Goal: Information Seeking & Learning: Learn about a topic

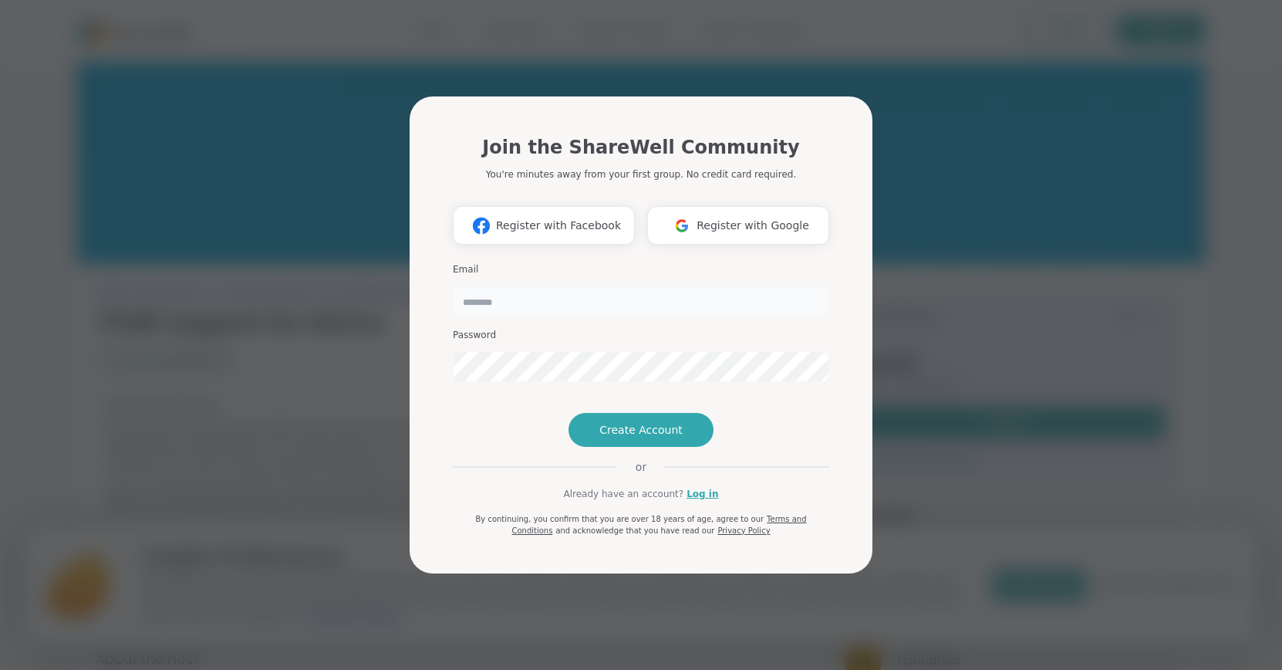
click at [565, 285] on input "email" at bounding box center [641, 300] width 376 height 31
type input "*********"
click at [706, 501] on link "Log in" at bounding box center [703, 494] width 32 height 14
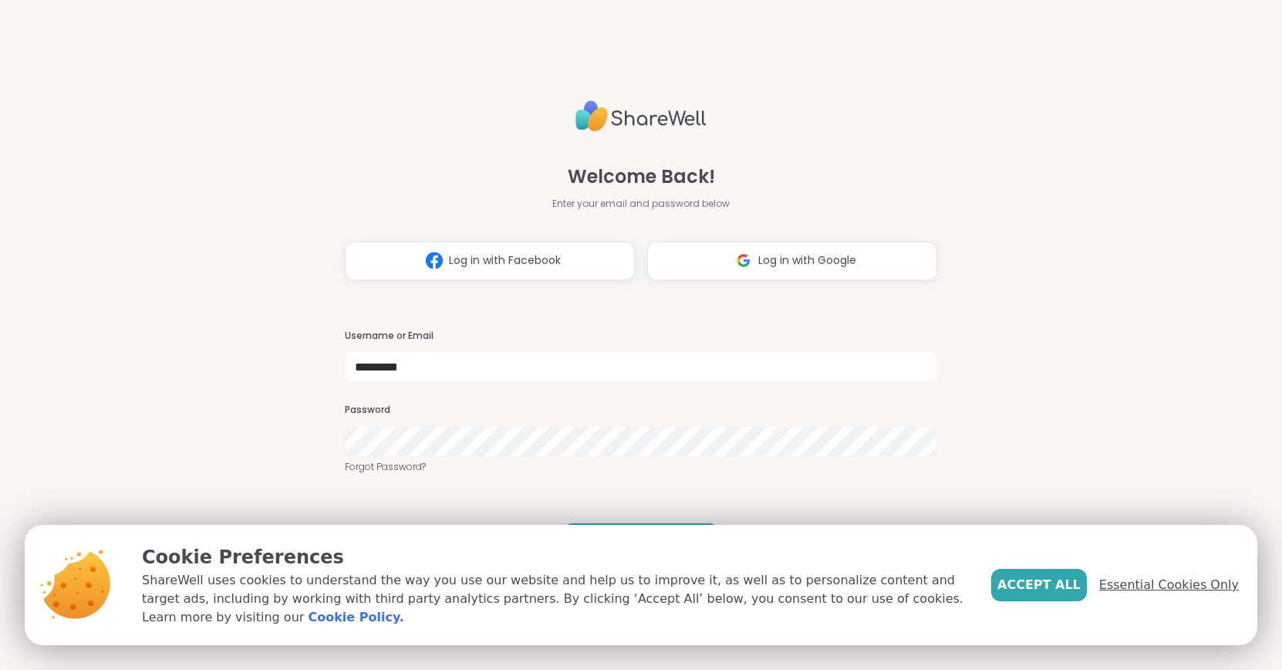
click at [1167, 589] on span "Essential Cookies Only" at bounding box center [1169, 584] width 140 height 19
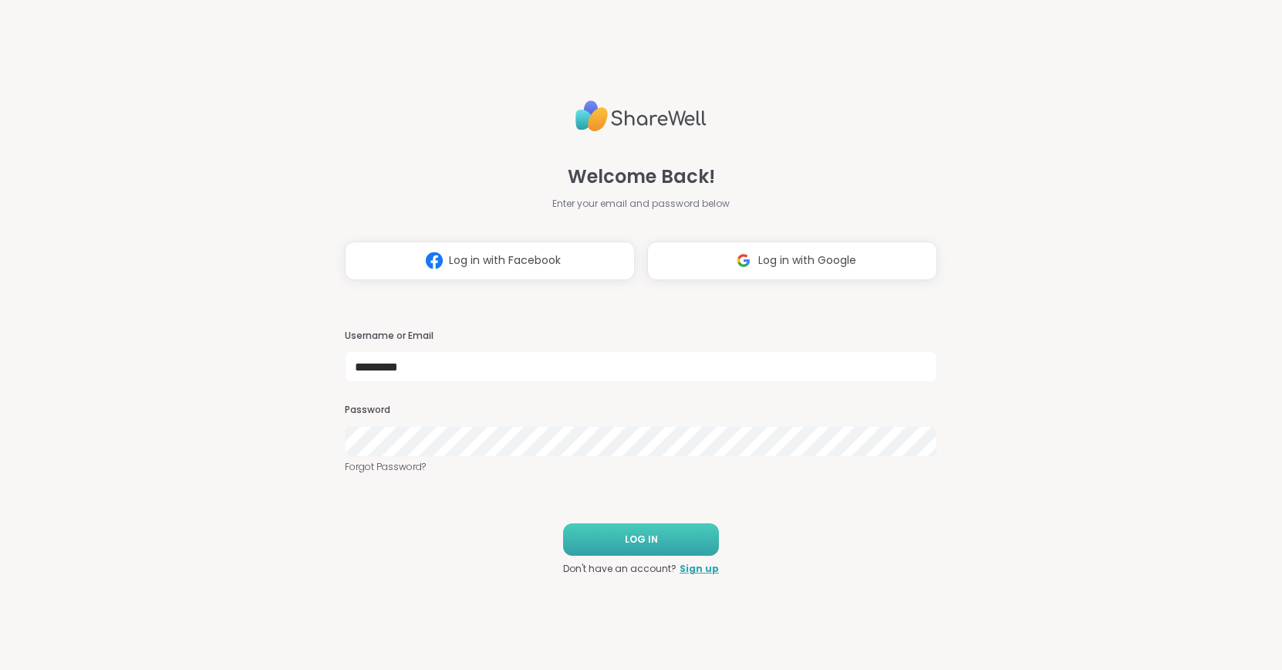
click at [663, 541] on button "LOG IN" at bounding box center [641, 539] width 156 height 32
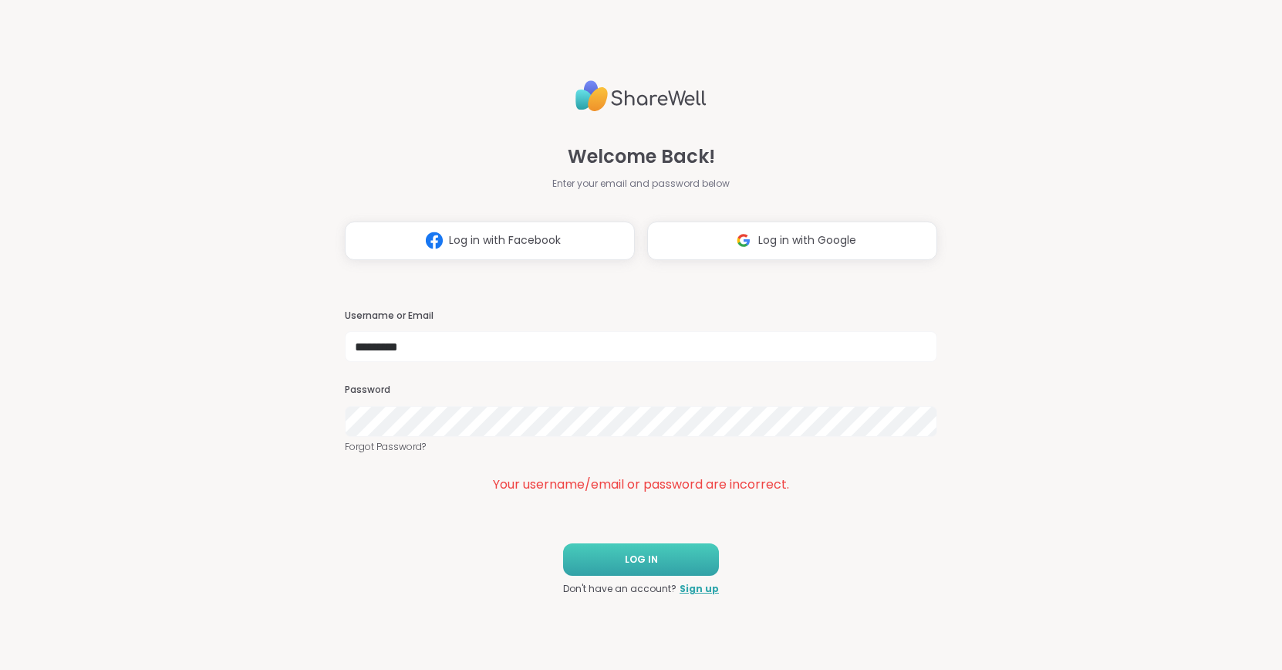
click at [643, 553] on span "LOG IN" at bounding box center [641, 559] width 33 height 14
type input "**********"
click at [641, 558] on span "LOG IN" at bounding box center [641, 559] width 33 height 14
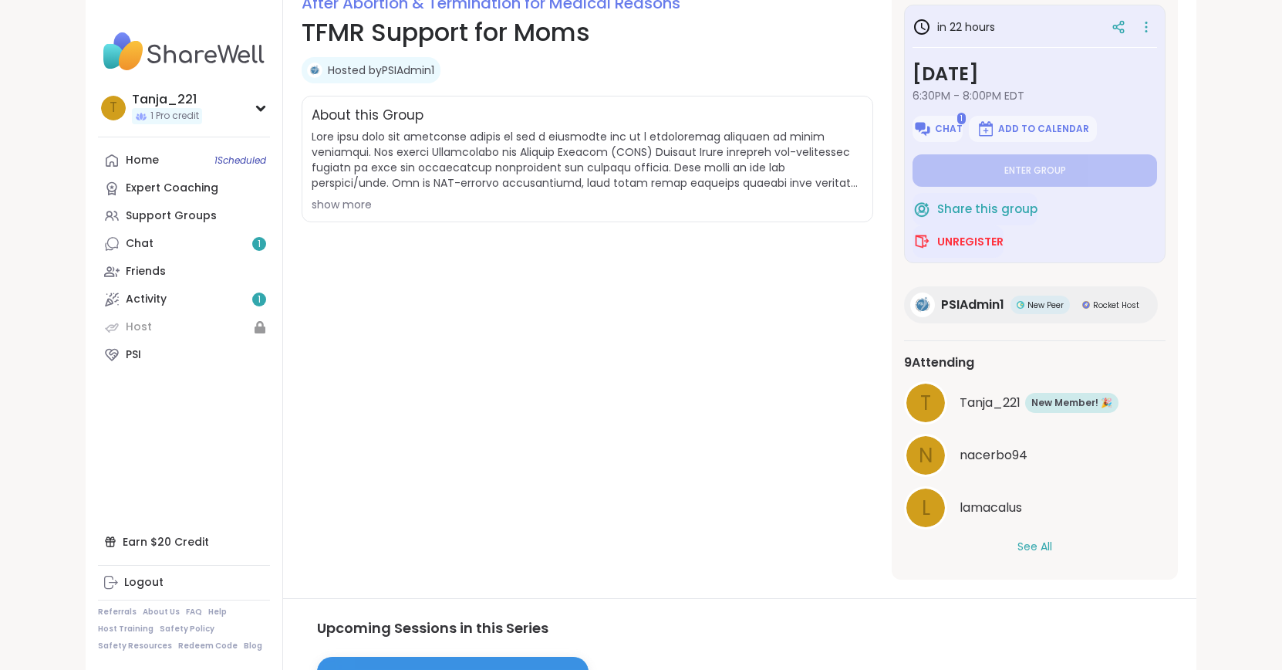
scroll to position [229, 0]
click at [1031, 538] on button "See All" at bounding box center [1035, 546] width 35 height 16
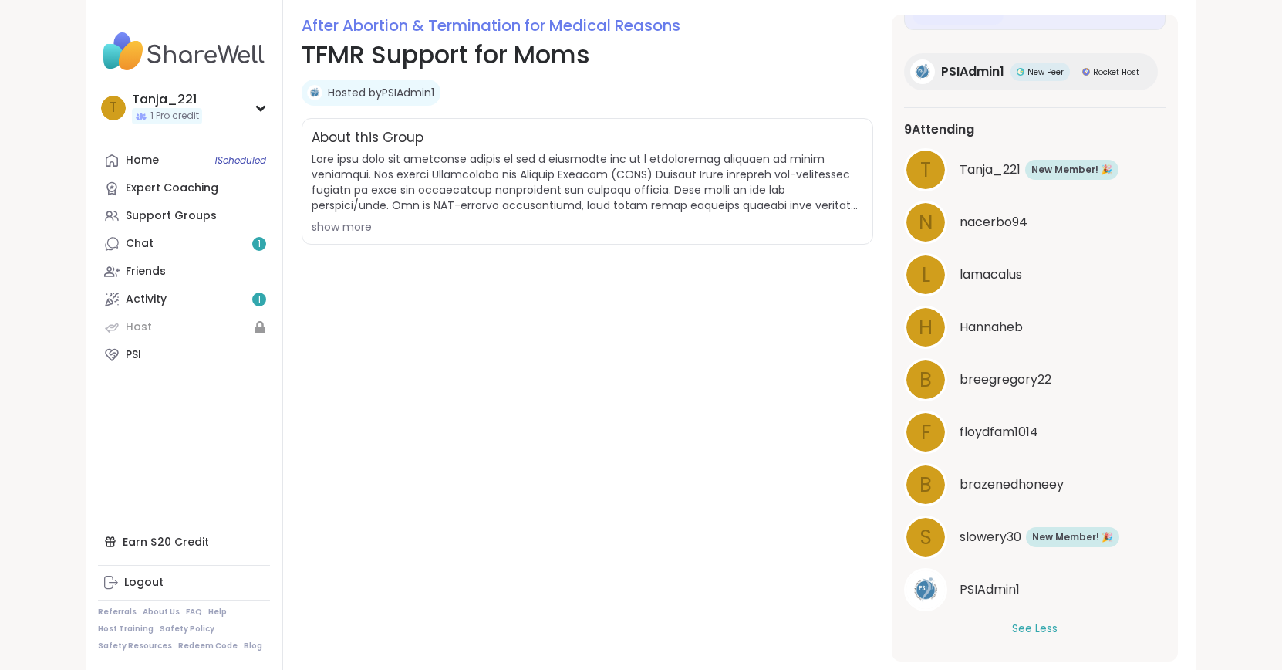
scroll to position [200, 0]
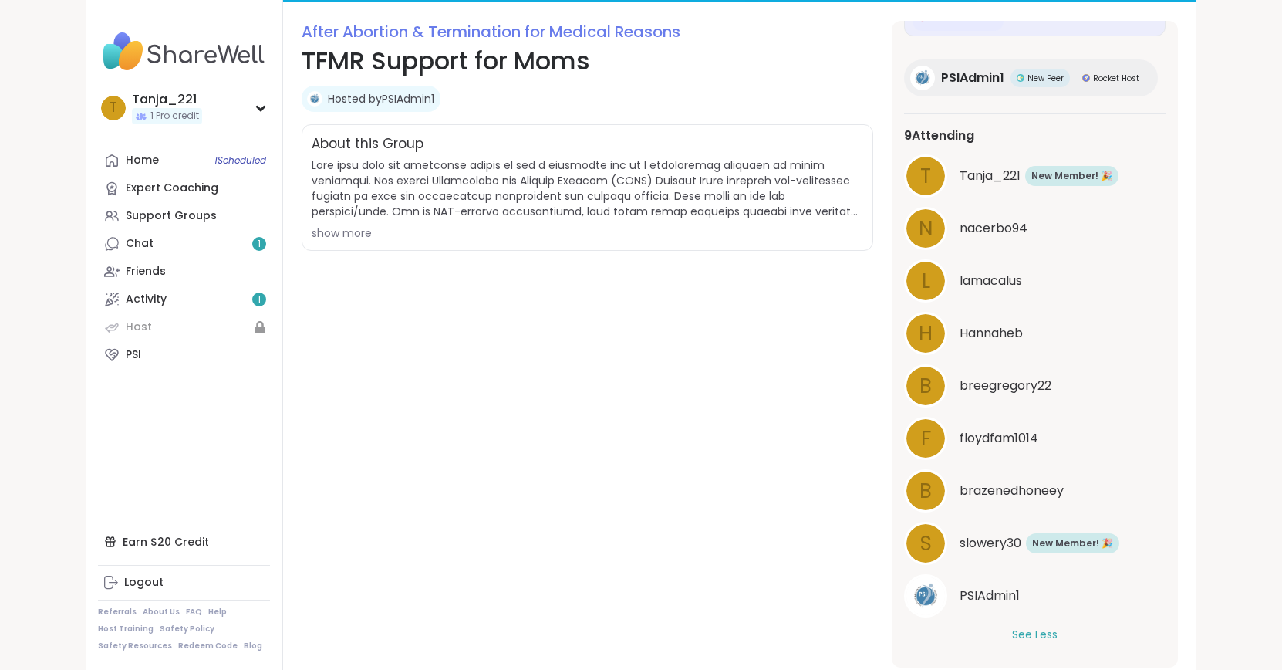
click at [360, 232] on div "show more" at bounding box center [588, 232] width 552 height 15
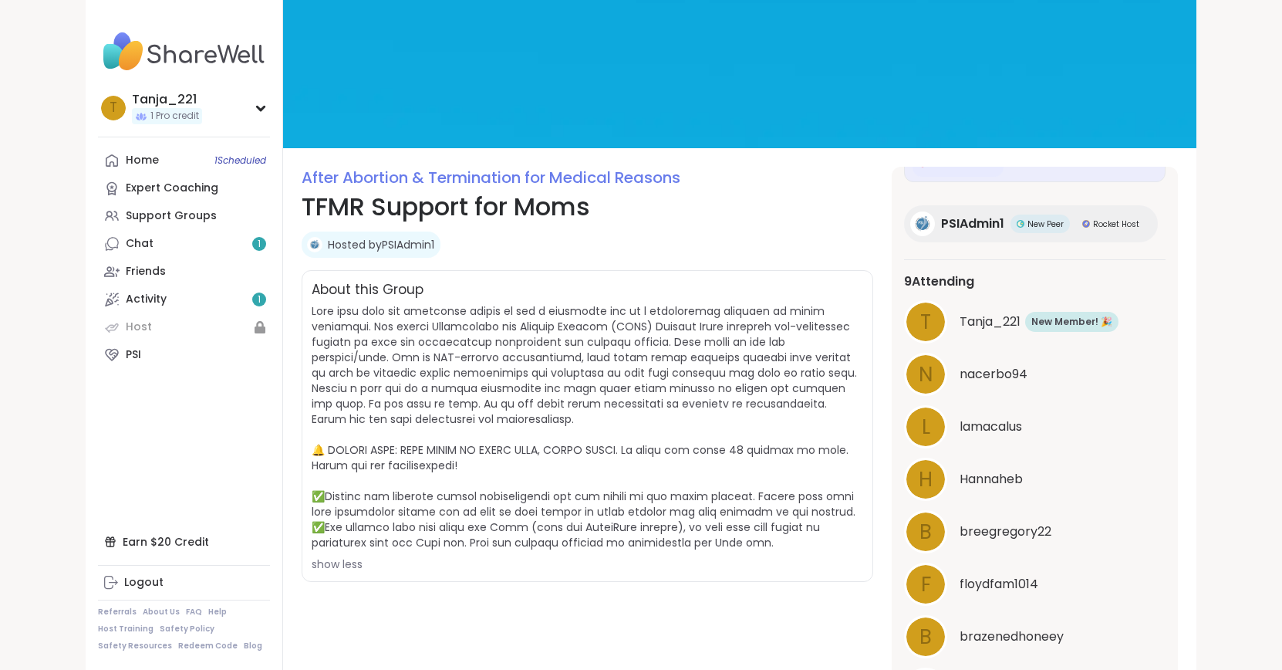
scroll to position [32, 0]
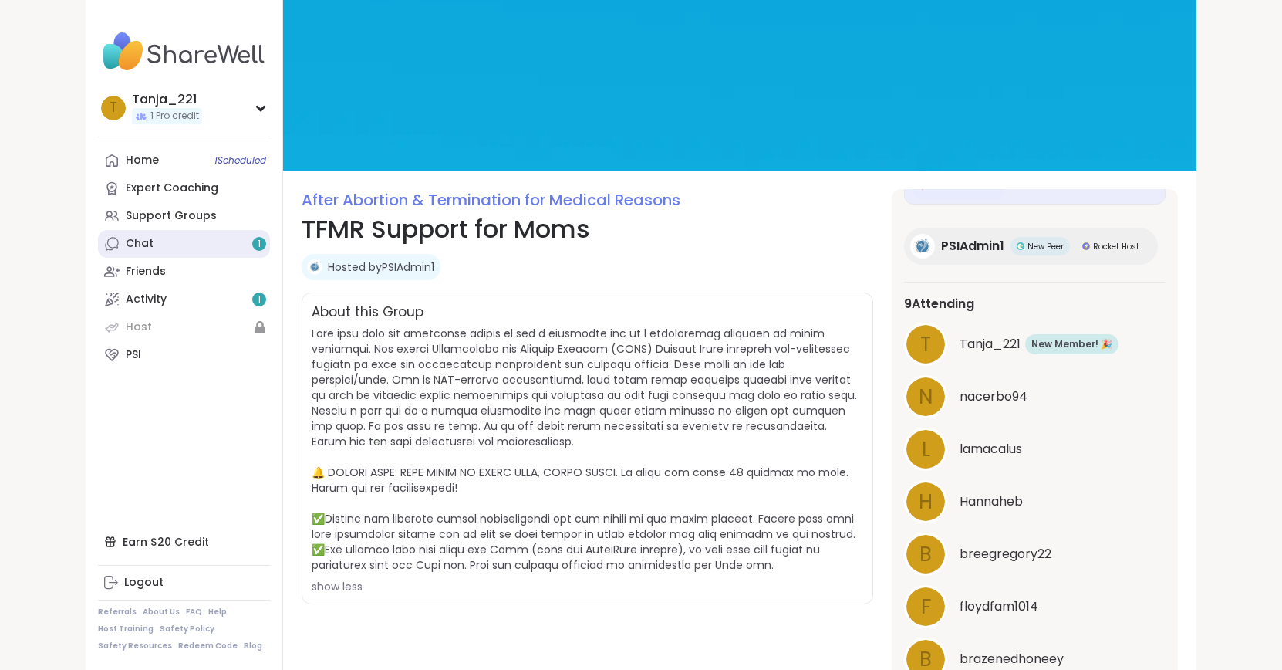
click at [220, 235] on link "Chat 1" at bounding box center [184, 244] width 172 height 28
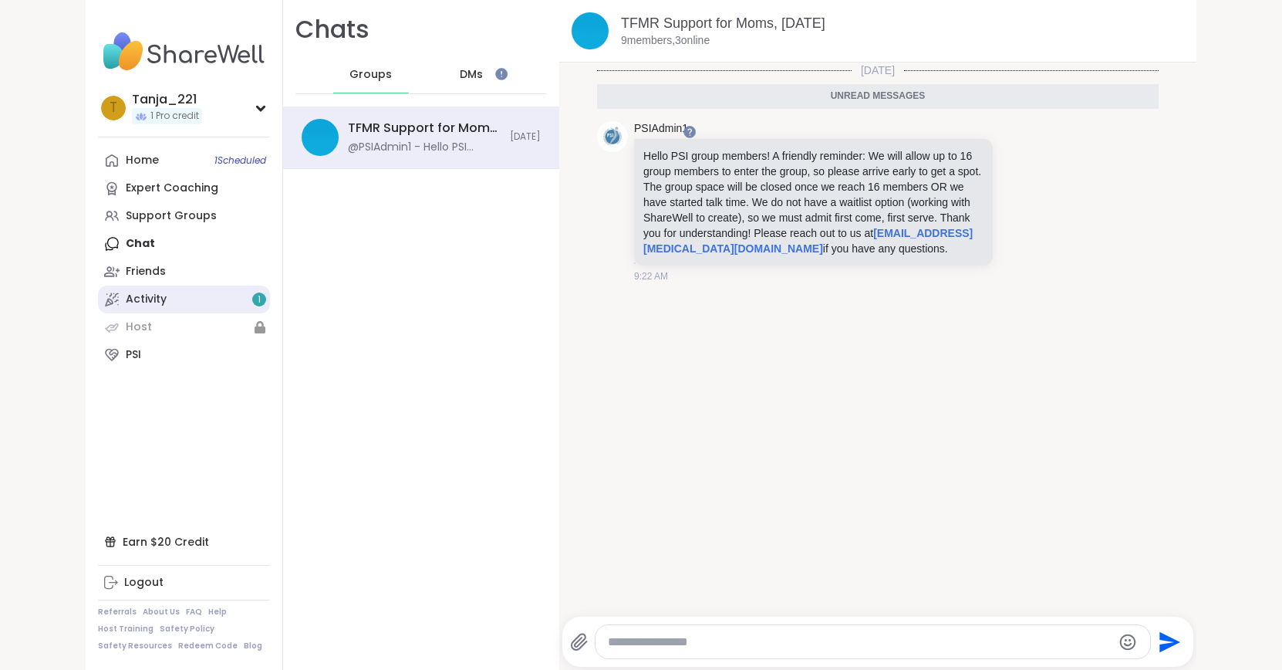
click at [164, 306] on div "Activity 1" at bounding box center [146, 299] width 41 height 15
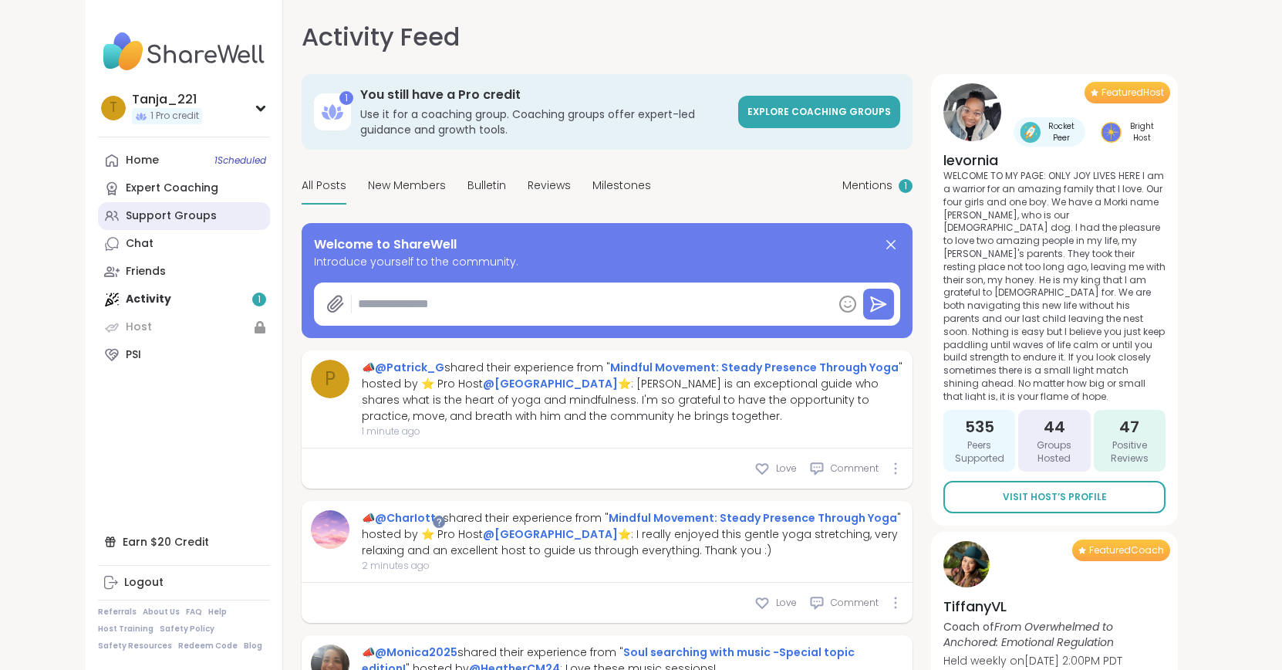
click at [177, 222] on div "Support Groups" at bounding box center [171, 215] width 91 height 15
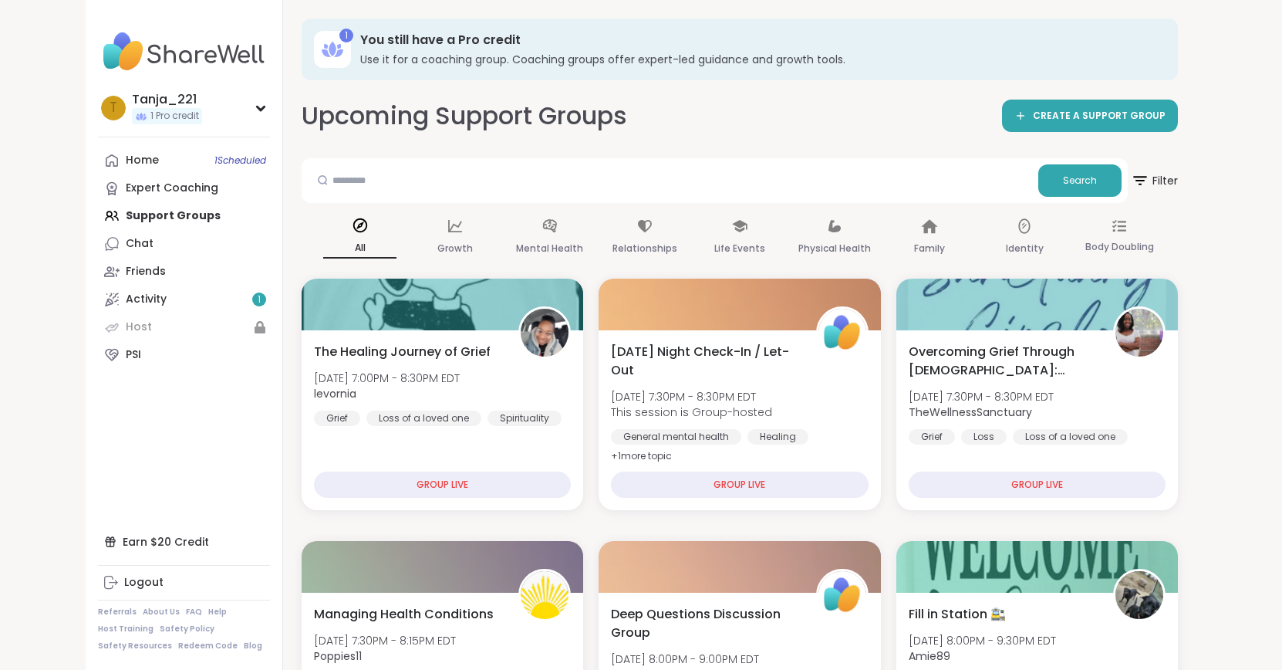
click at [224, 203] on div "Home 1 Scheduled Expert Coaching Support Groups Chat Friends Activity 1 Host PSI" at bounding box center [184, 258] width 172 height 222
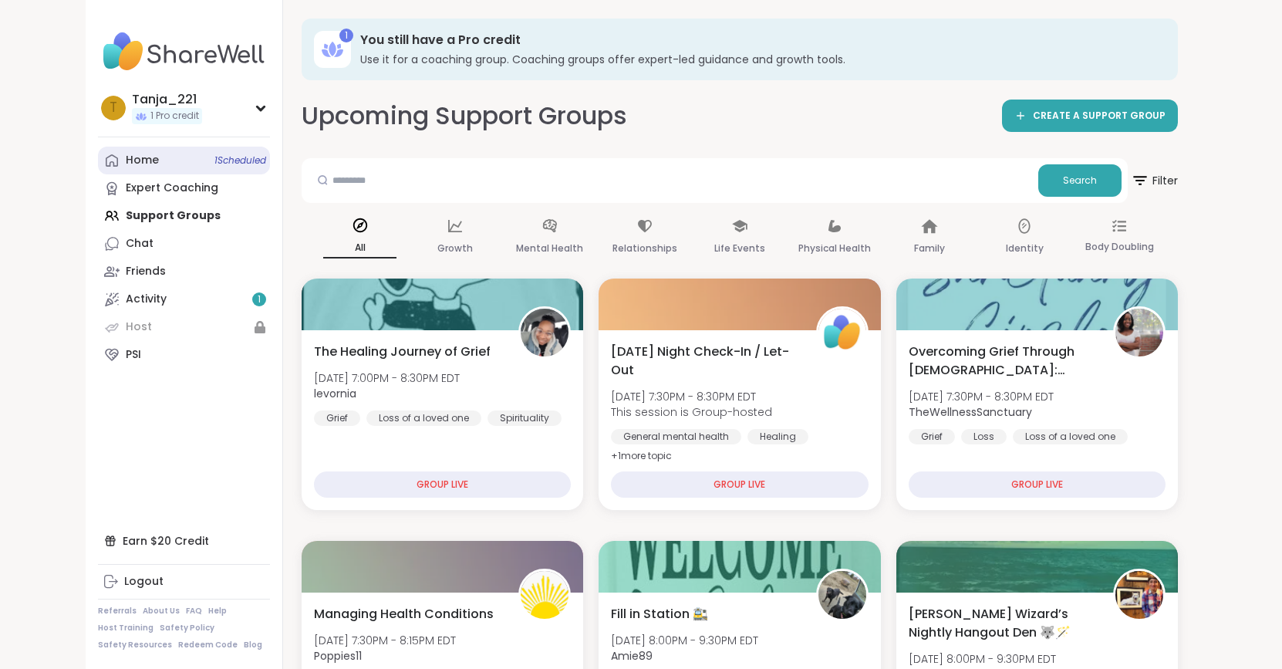
click at [147, 160] on div "Home 1 Scheduled" at bounding box center [142, 160] width 33 height 15
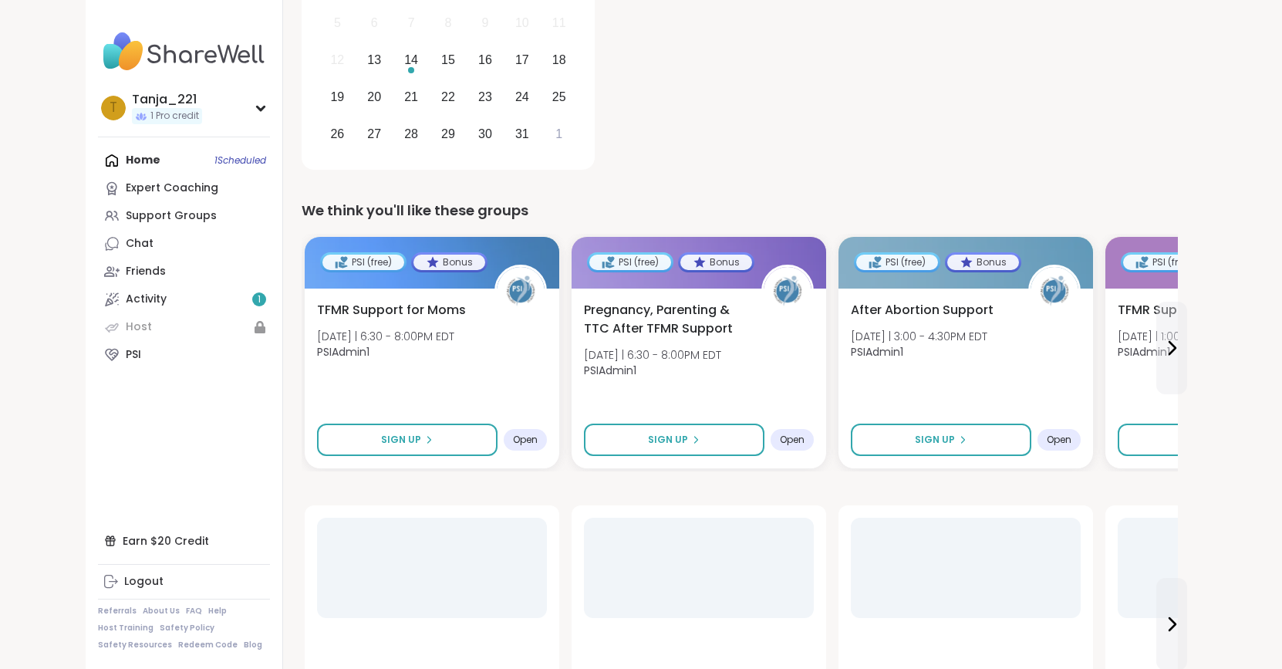
scroll to position [346, 0]
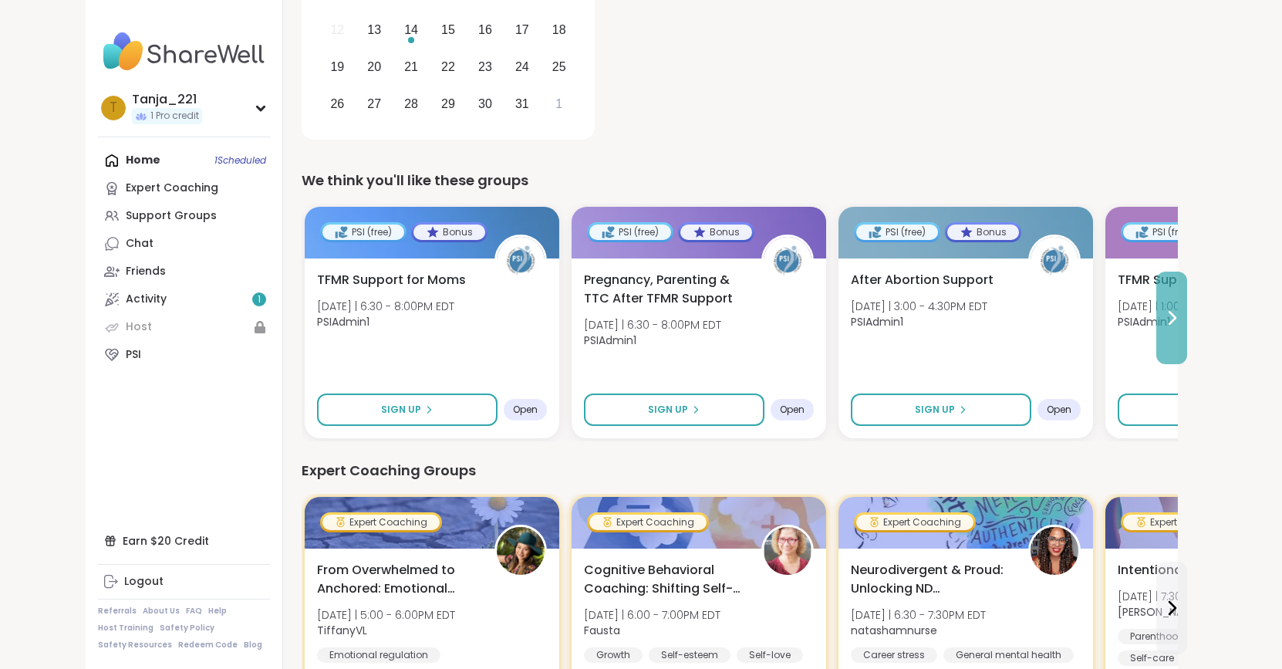
click at [1179, 335] on button at bounding box center [1171, 318] width 31 height 93
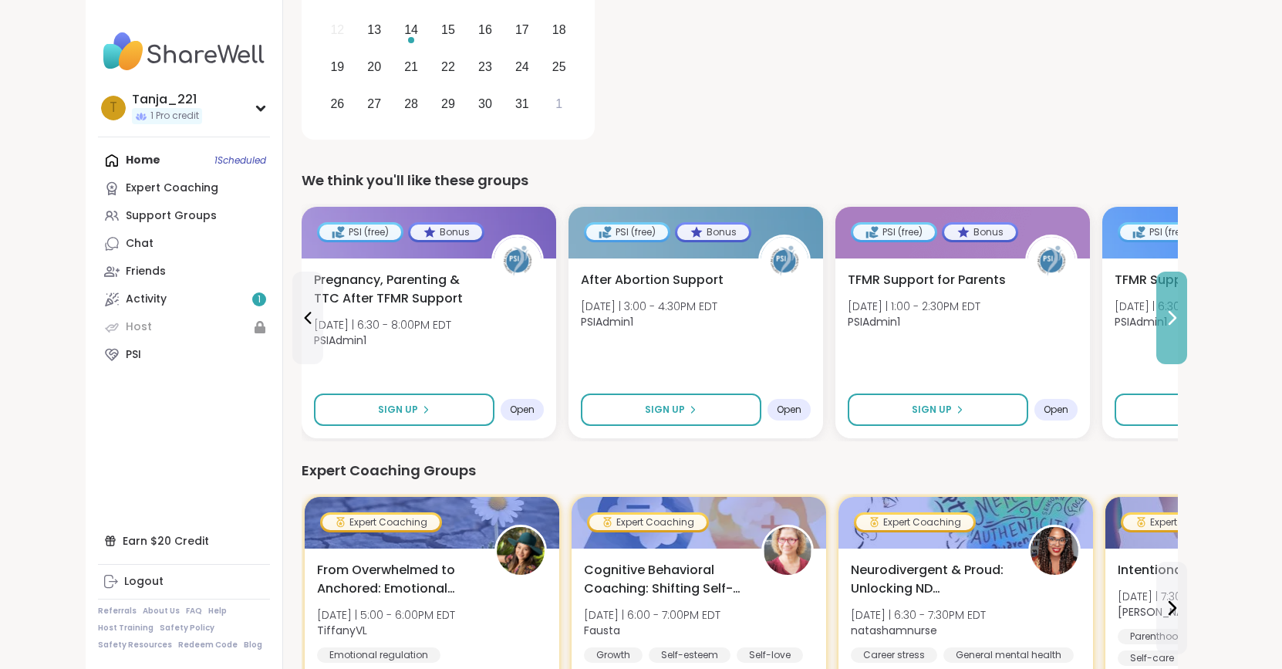
click at [1179, 335] on button at bounding box center [1171, 318] width 31 height 93
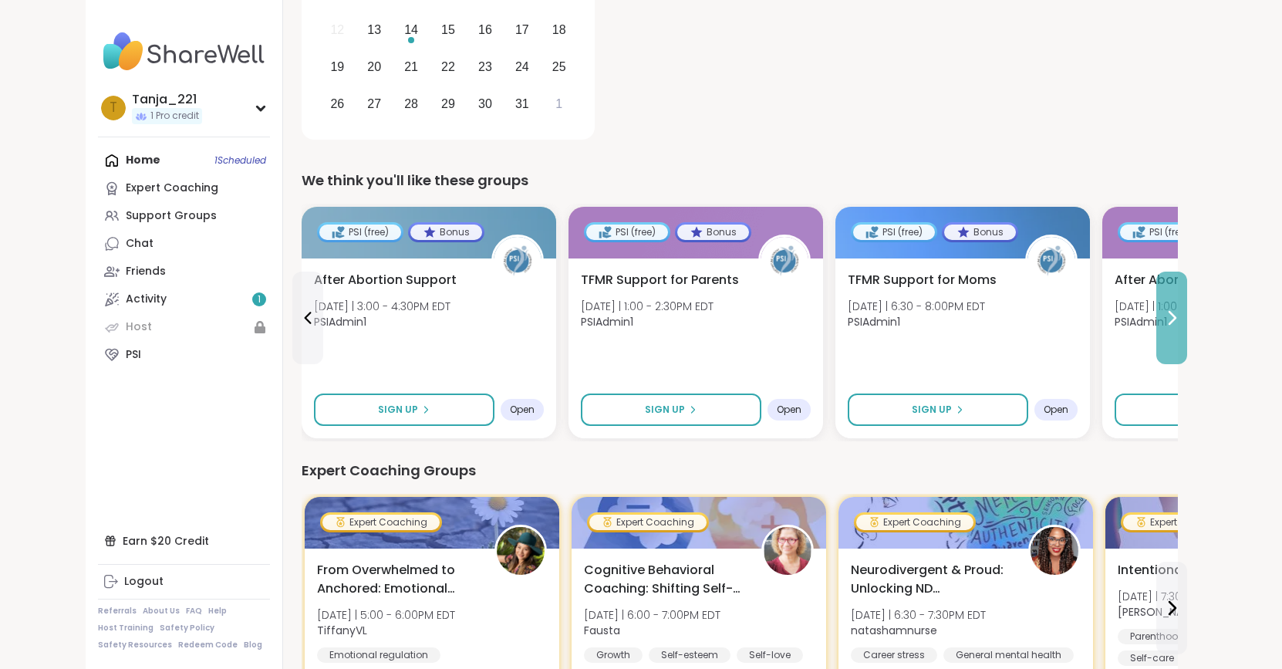
click at [1179, 335] on button at bounding box center [1171, 318] width 31 height 93
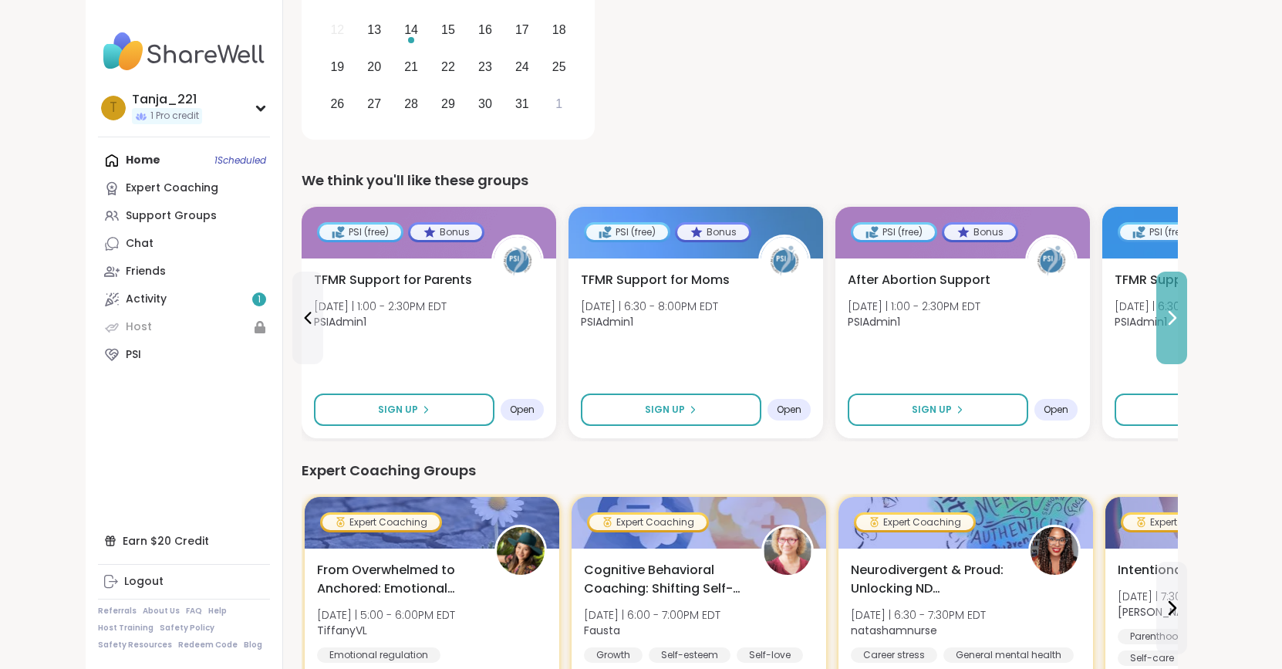
click at [1179, 335] on button at bounding box center [1171, 318] width 31 height 93
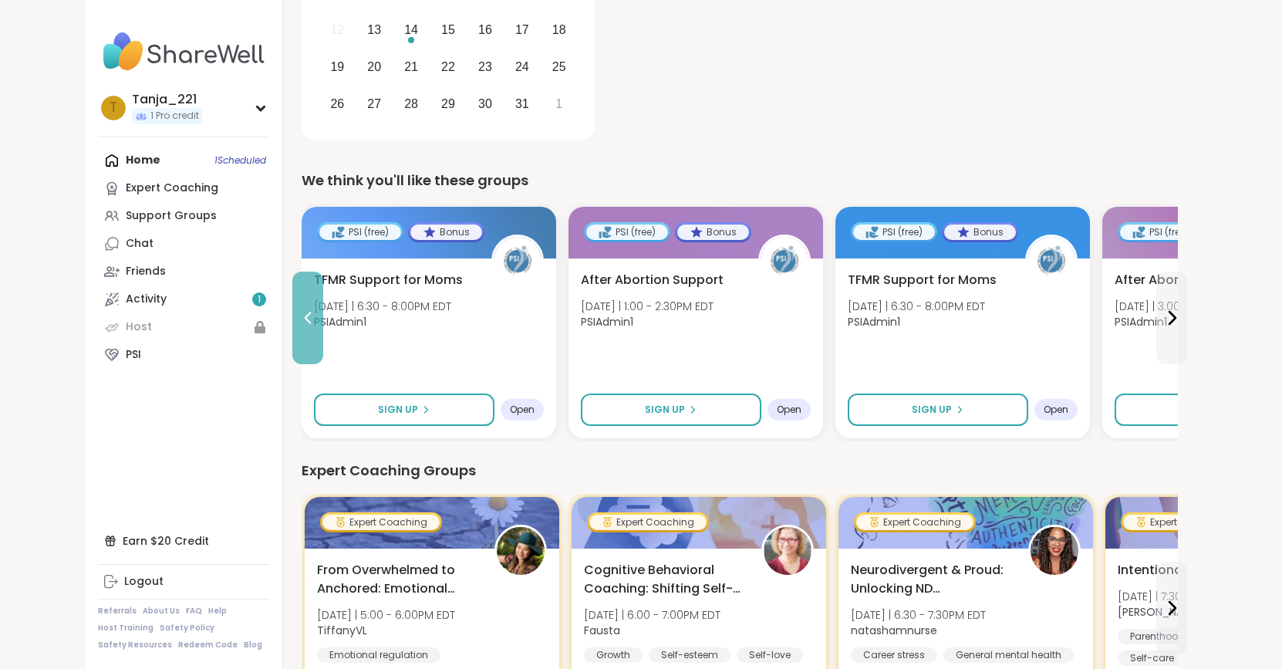
click at [305, 305] on button at bounding box center [307, 318] width 31 height 93
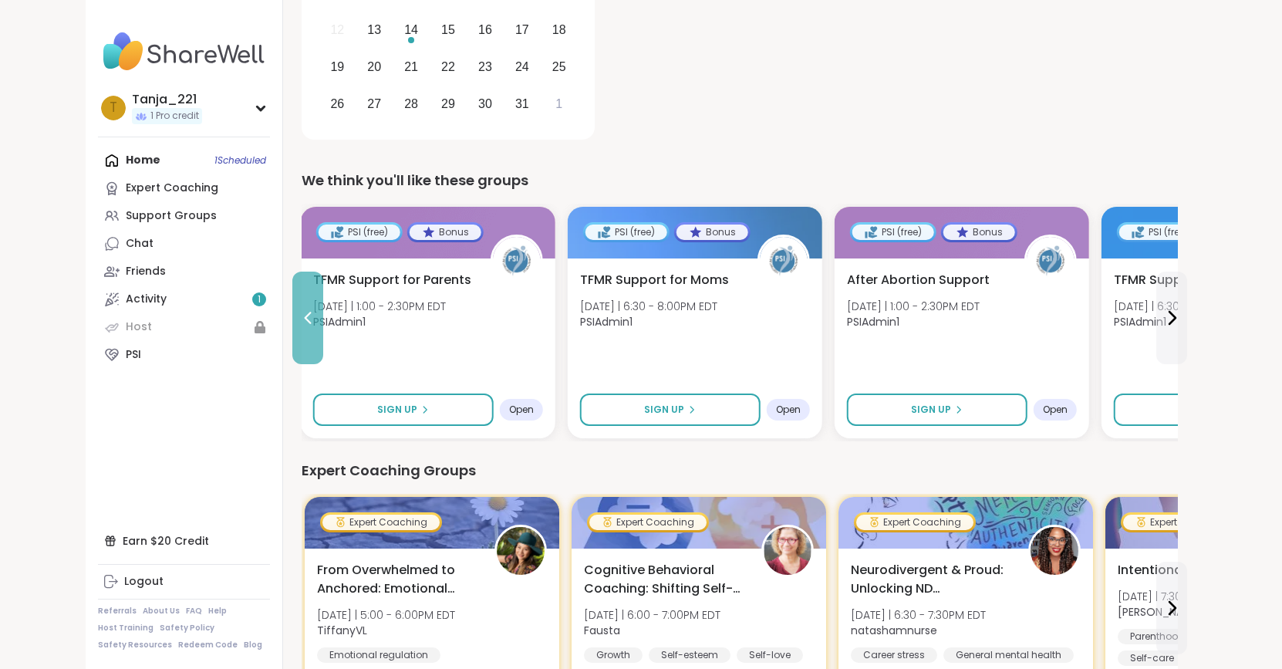
click at [305, 305] on button at bounding box center [307, 318] width 31 height 93
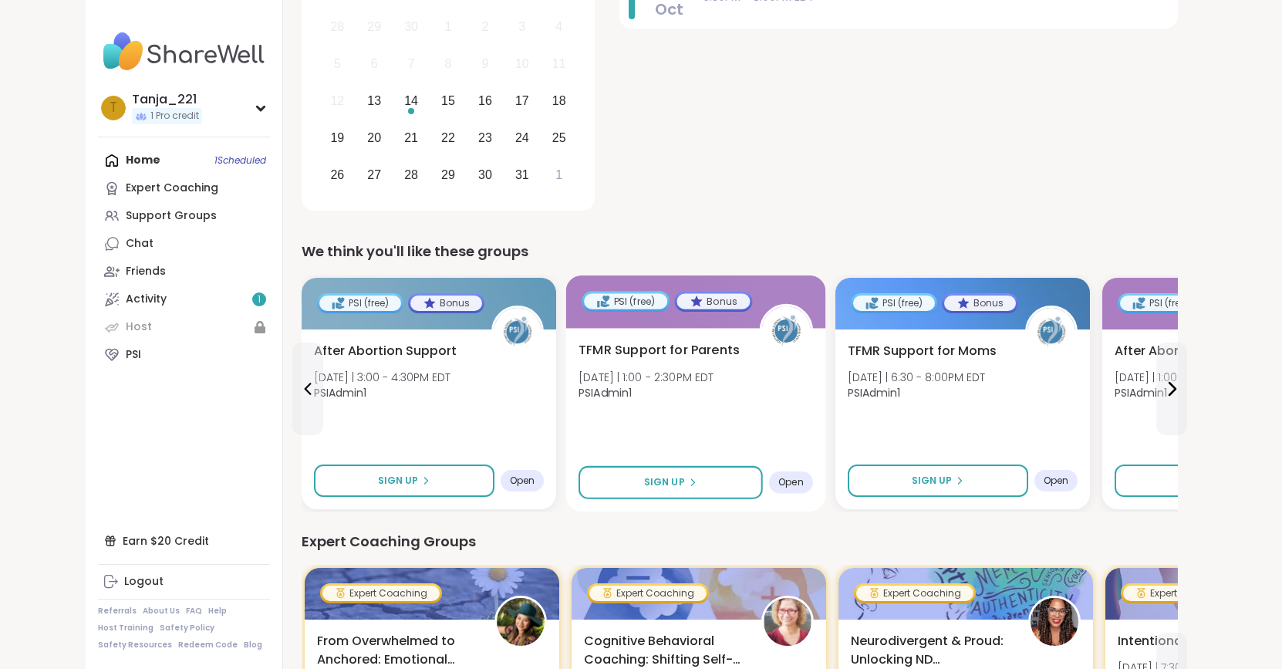
scroll to position [396, 0]
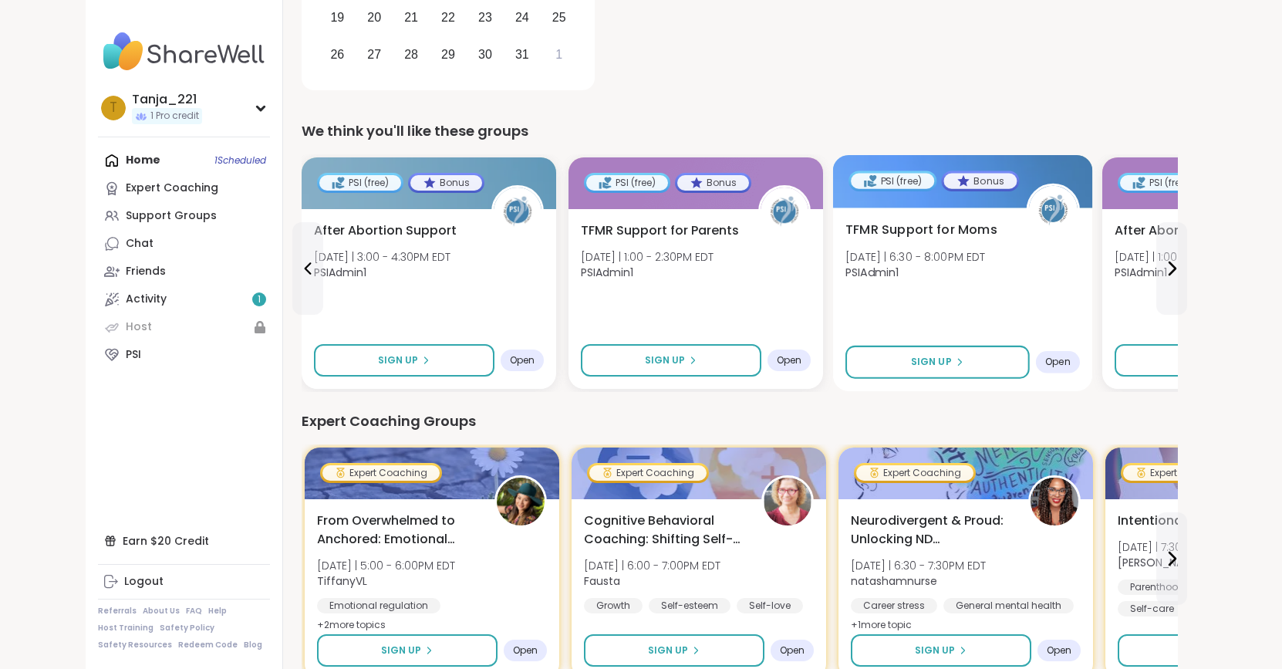
click at [903, 240] on div "TFMR Support for Moms Thu 10/23 | 6:30 - 8:00PM EDT PSIAdmin1" at bounding box center [962, 255] width 235 height 69
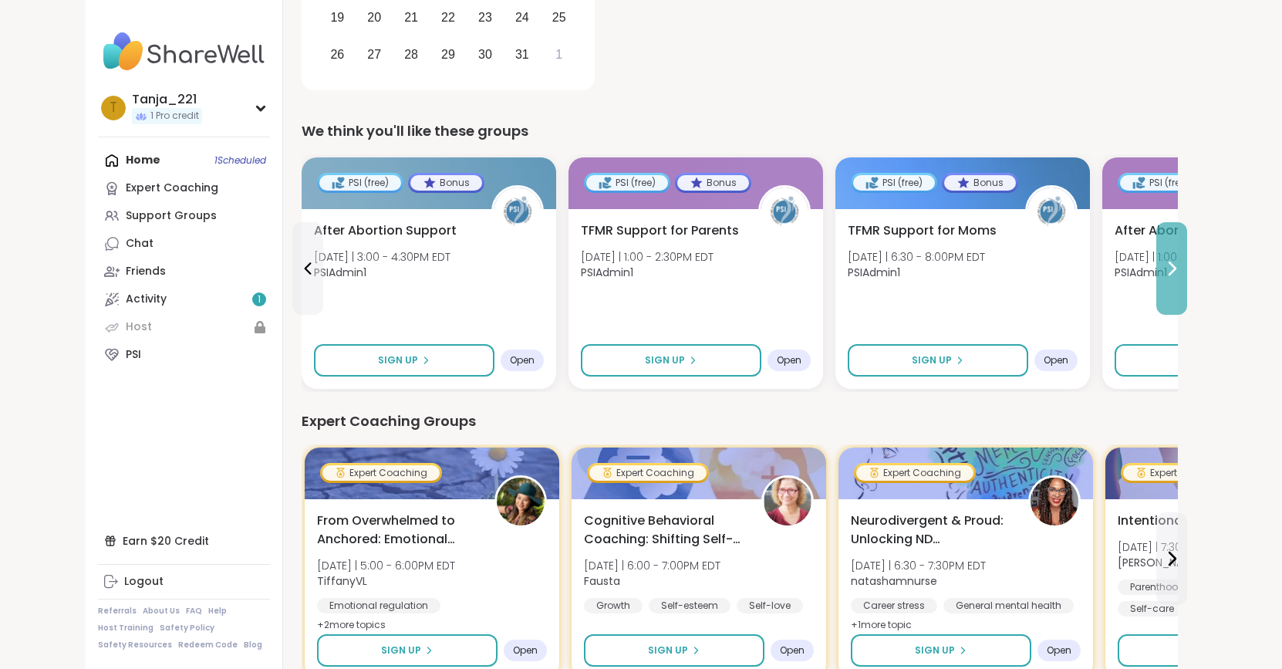
click at [1170, 255] on button at bounding box center [1171, 268] width 31 height 93
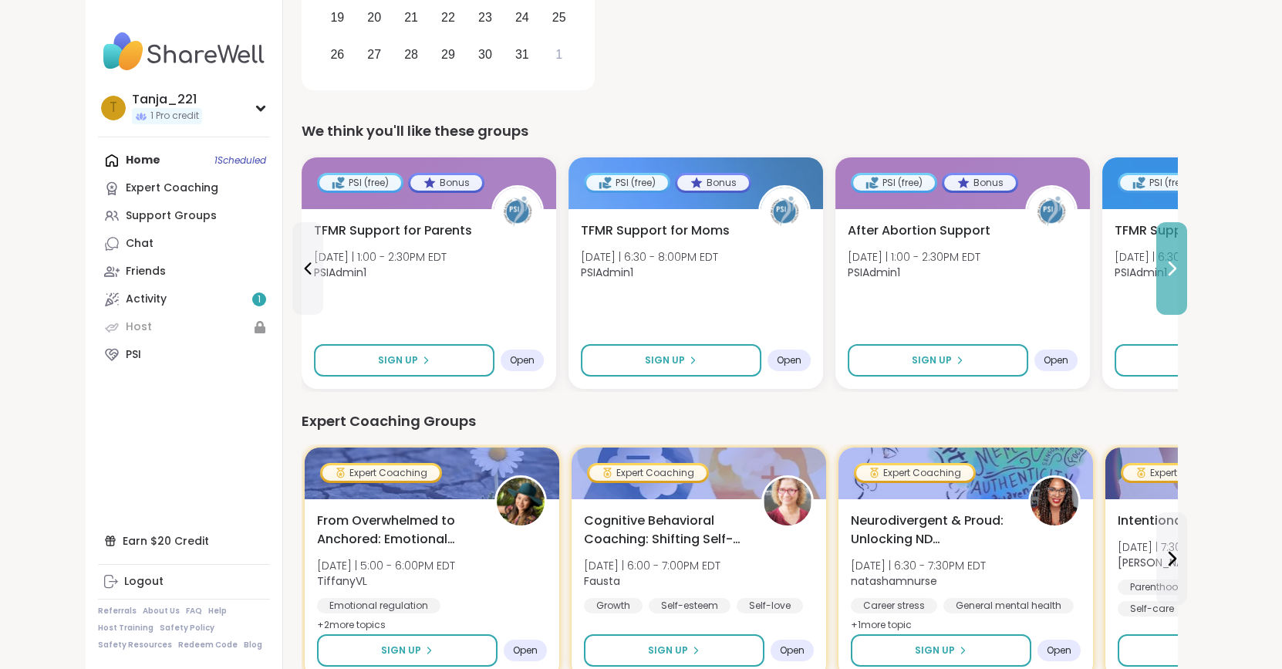
click at [1170, 255] on button at bounding box center [1171, 268] width 31 height 93
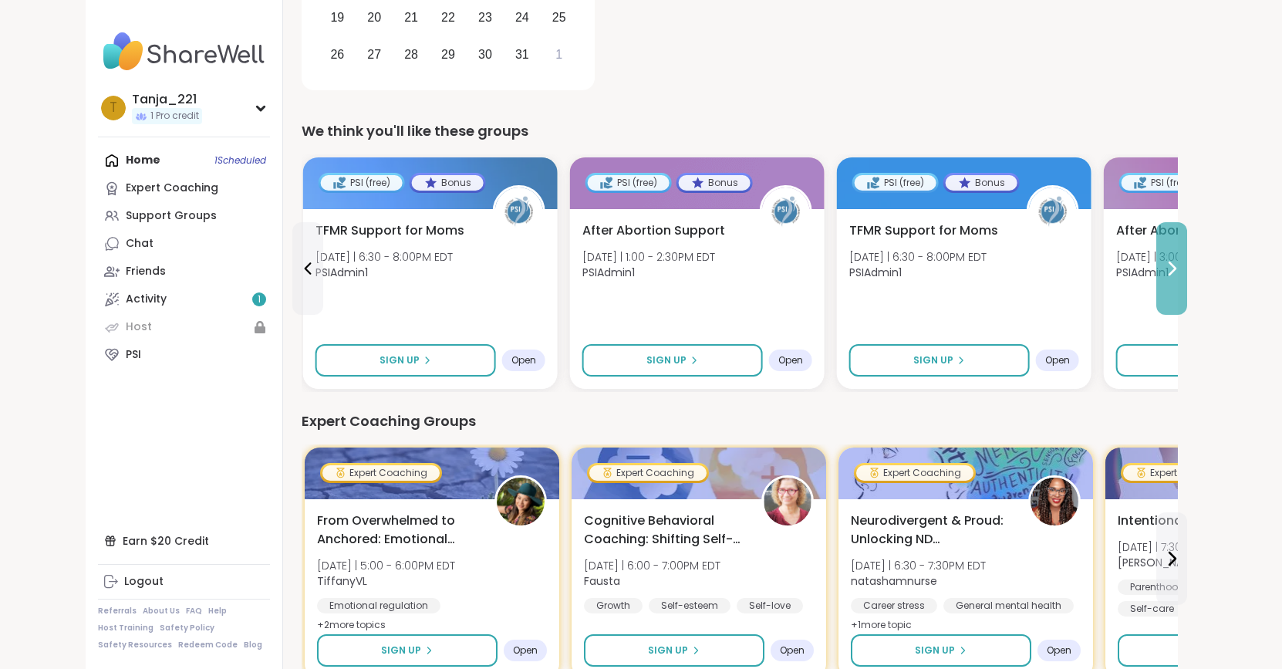
click at [1170, 255] on button at bounding box center [1171, 268] width 31 height 93
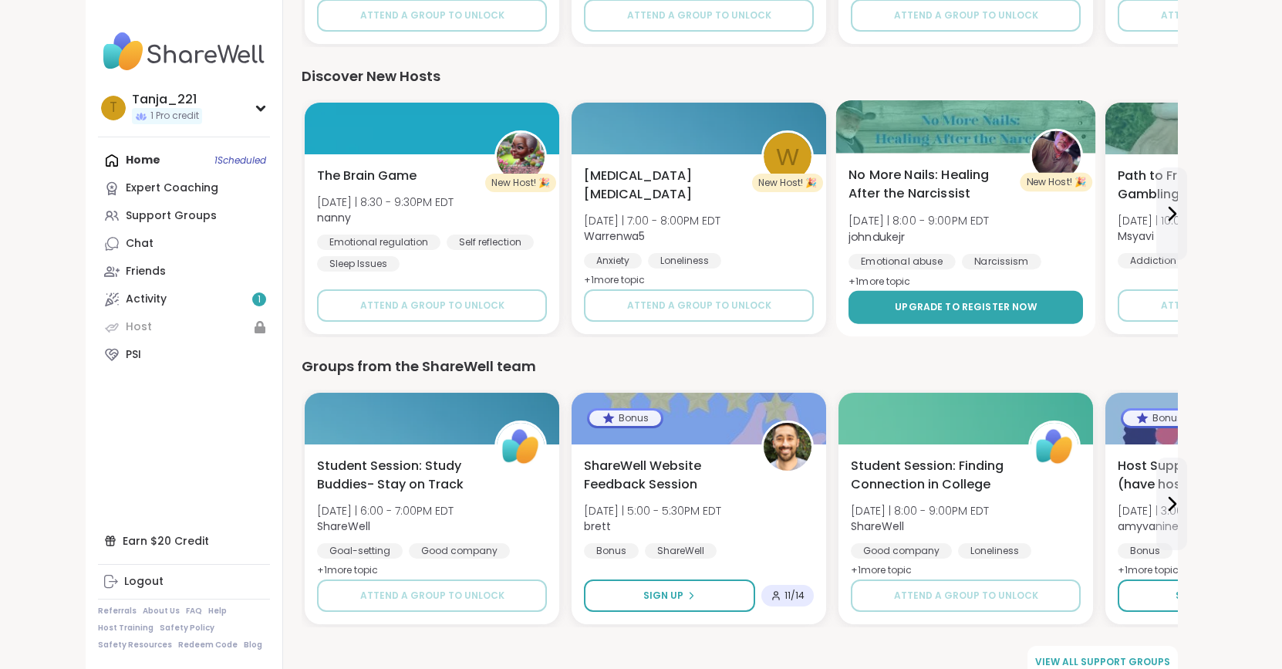
scroll to position [1345, 0]
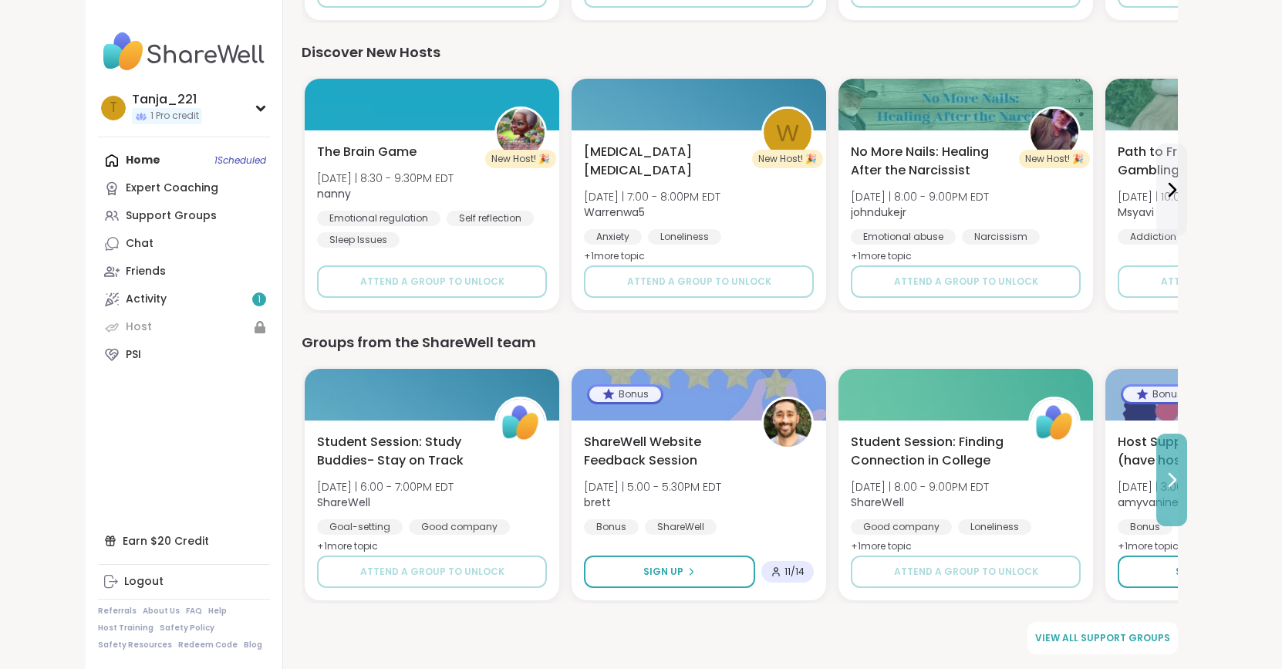
click at [1173, 468] on button at bounding box center [1171, 480] width 31 height 93
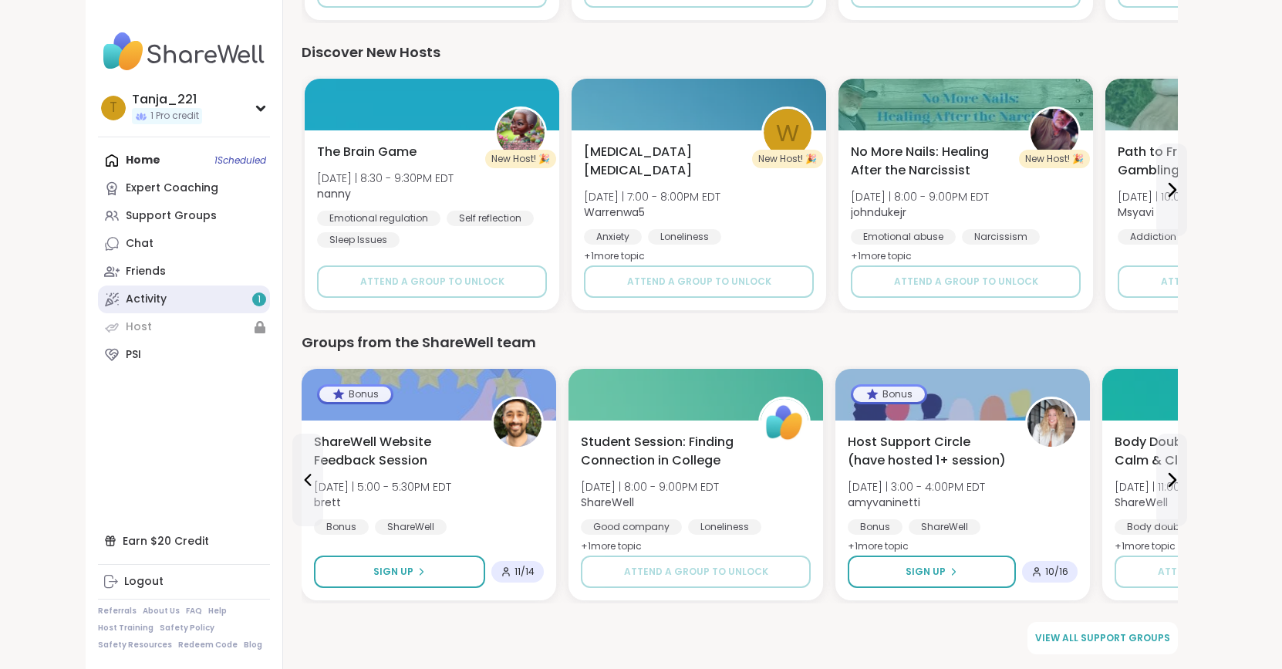
click at [209, 304] on link "Activity 1" at bounding box center [184, 299] width 172 height 28
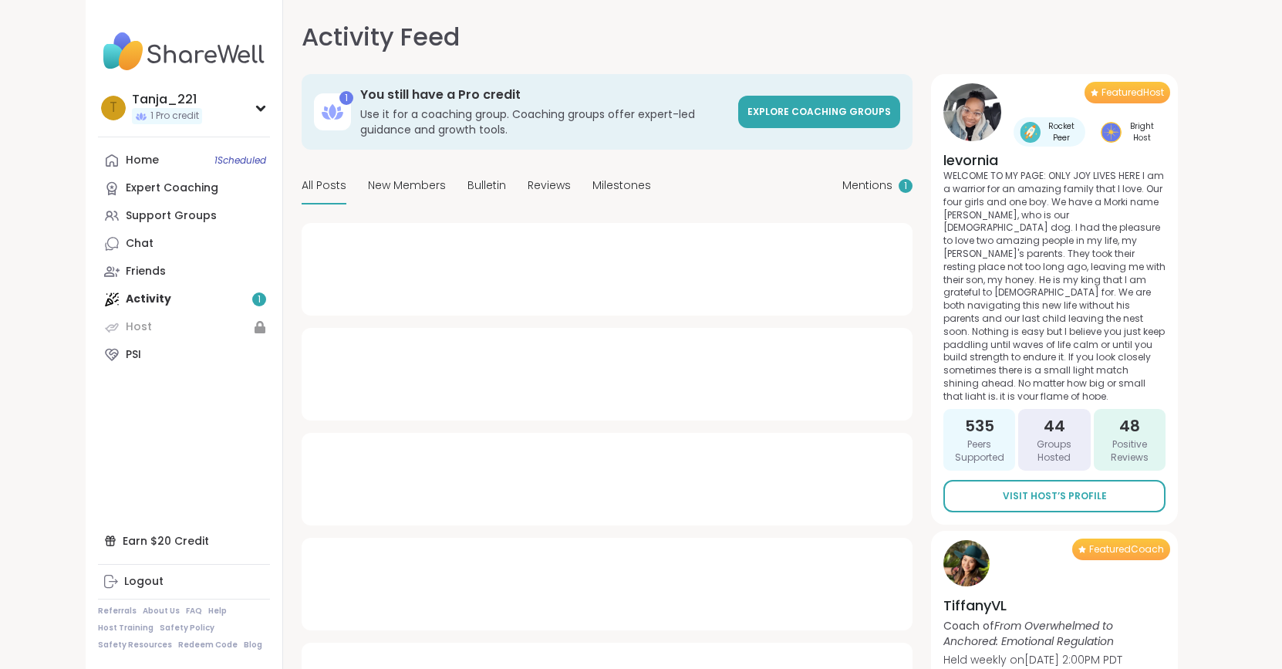
type textarea "*"
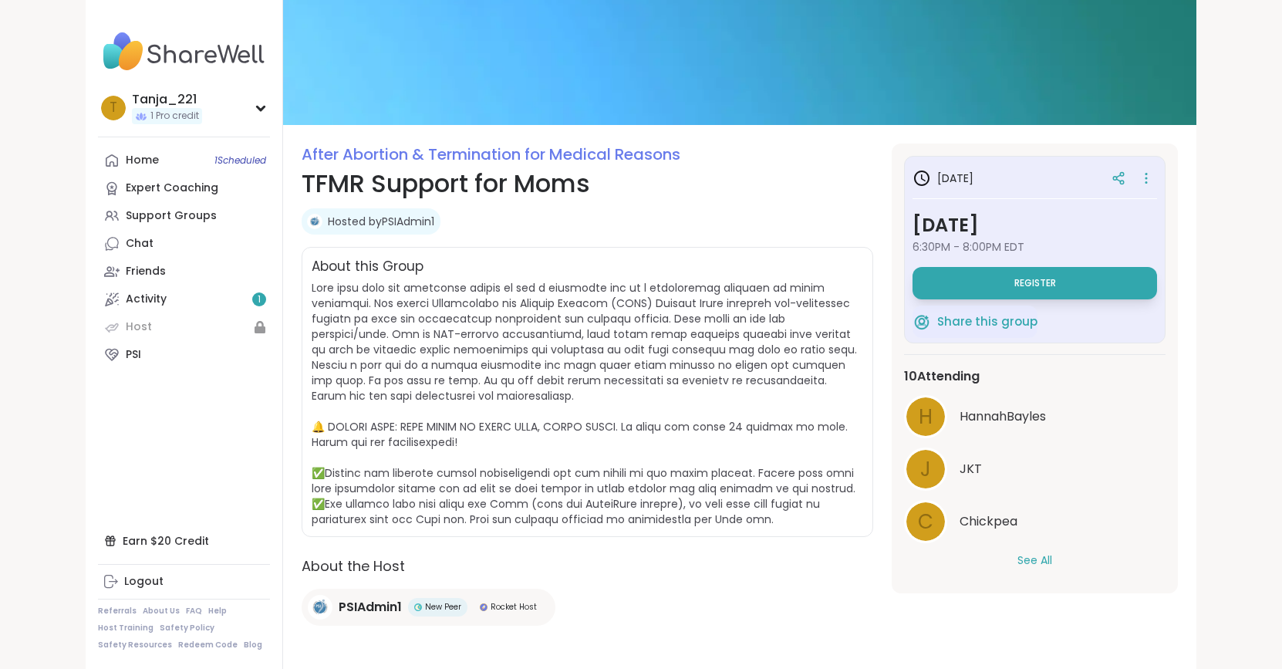
scroll to position [67, 0]
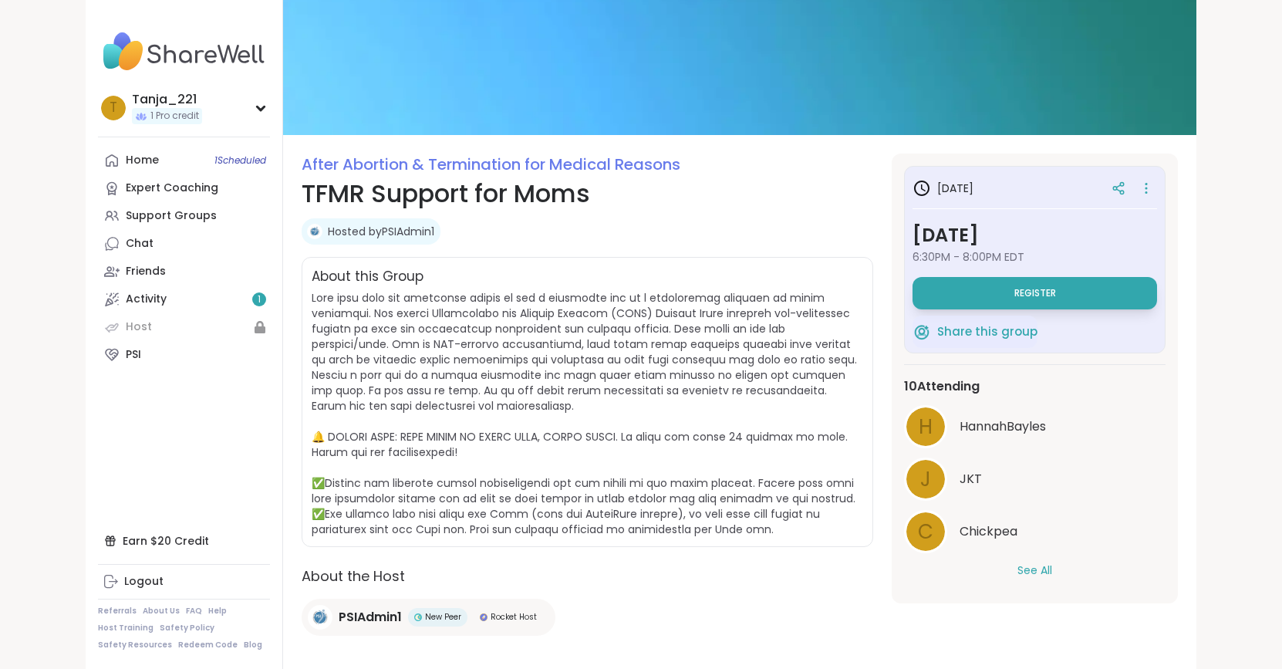
click at [1048, 571] on button "See All" at bounding box center [1035, 570] width 35 height 16
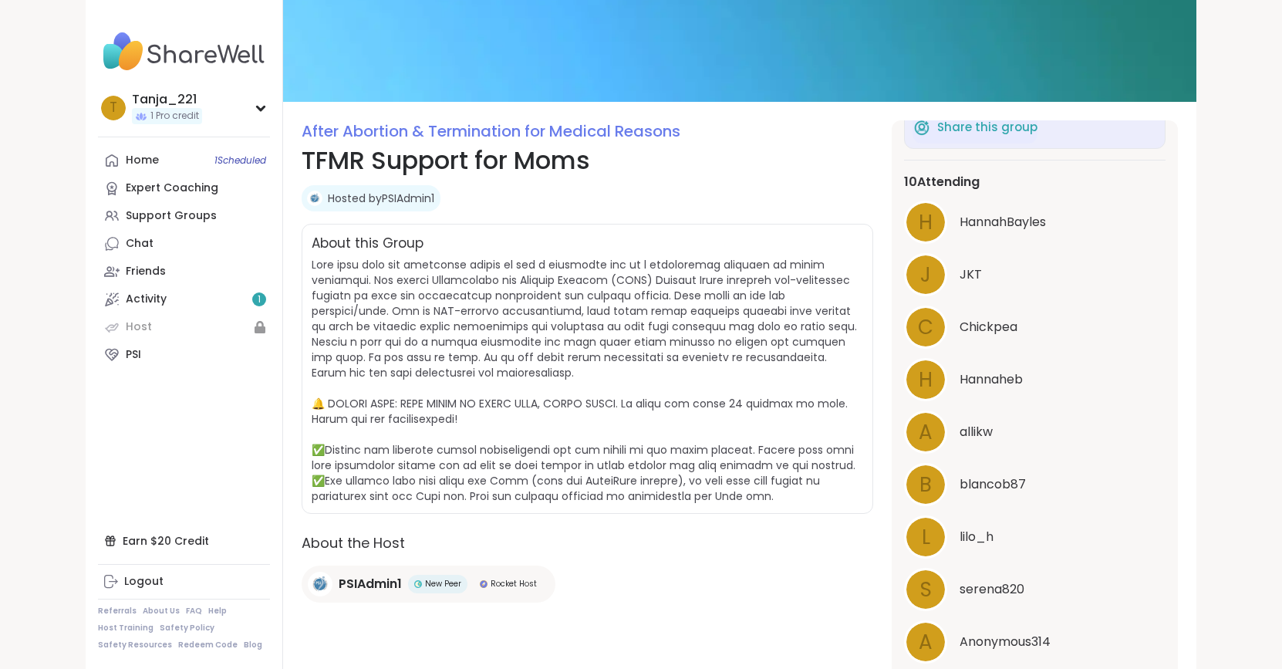
scroll to position [0, 0]
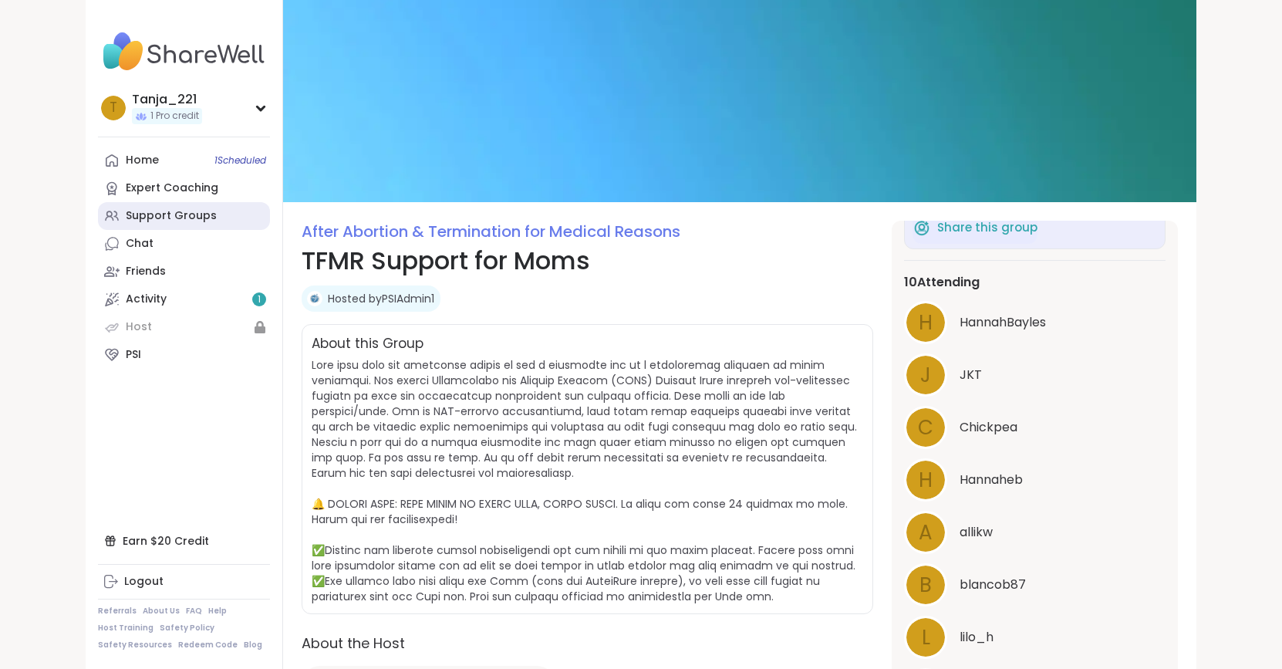
click at [165, 219] on div "Support Groups" at bounding box center [171, 215] width 91 height 15
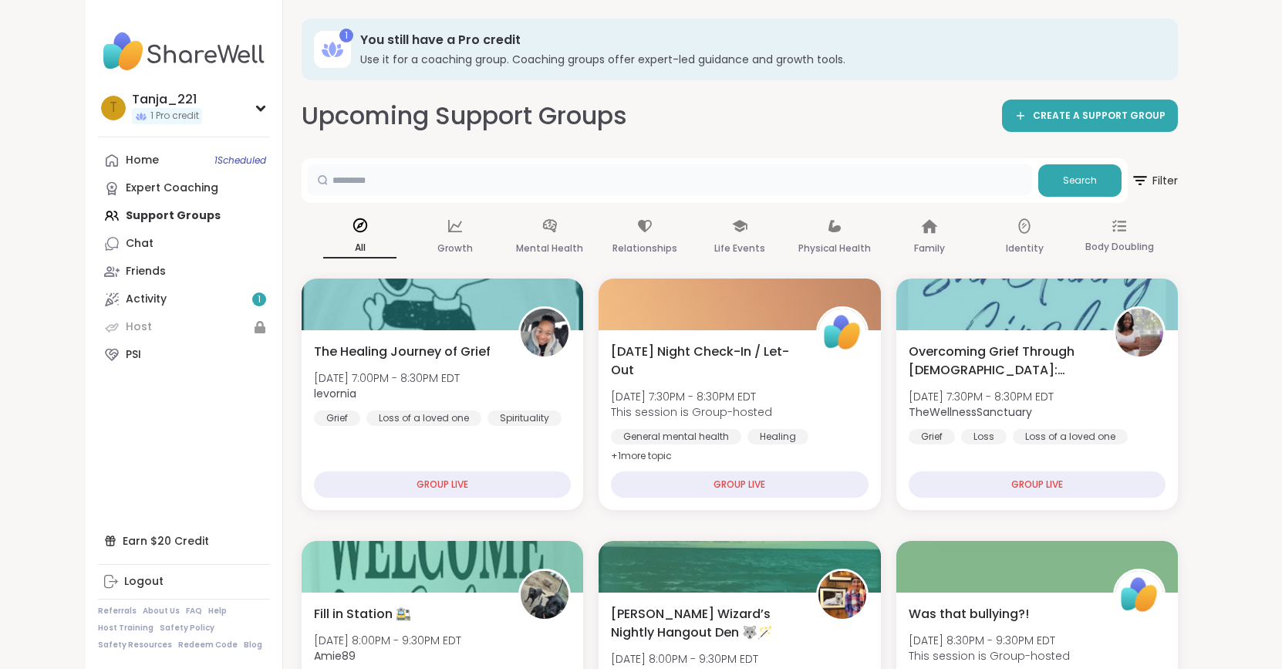
click at [398, 170] on input "text" at bounding box center [670, 179] width 724 height 31
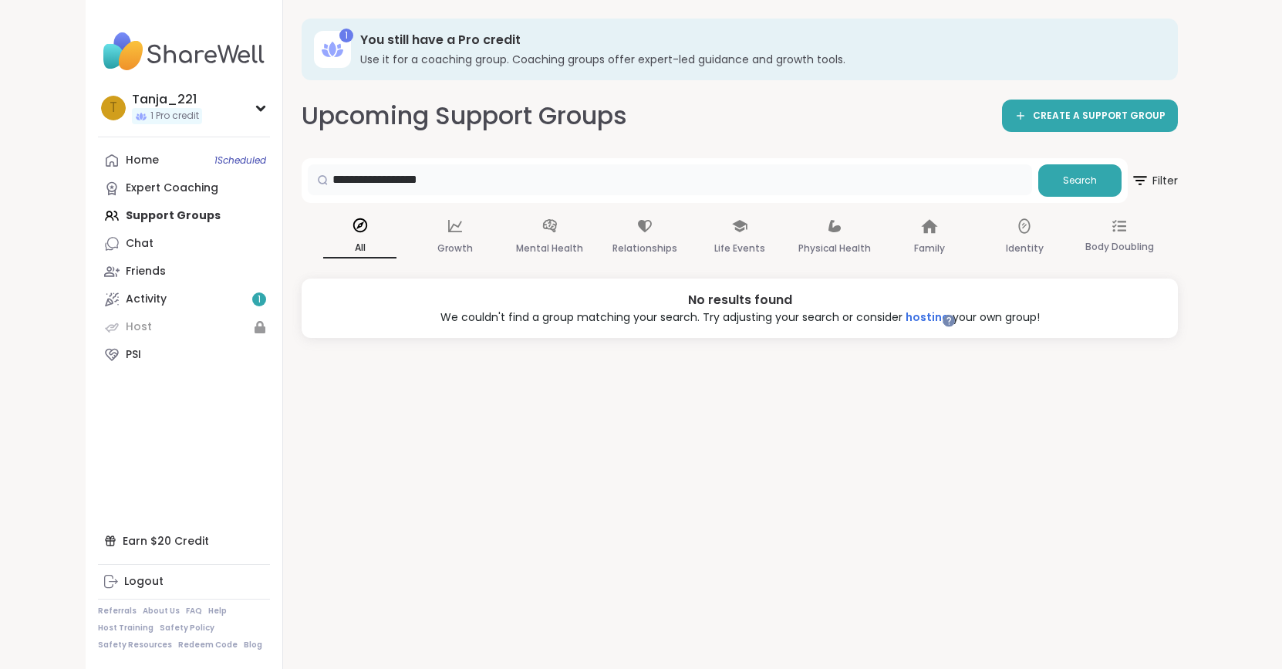
type input "**********"
click at [839, 165] on input "**********" at bounding box center [670, 179] width 724 height 31
